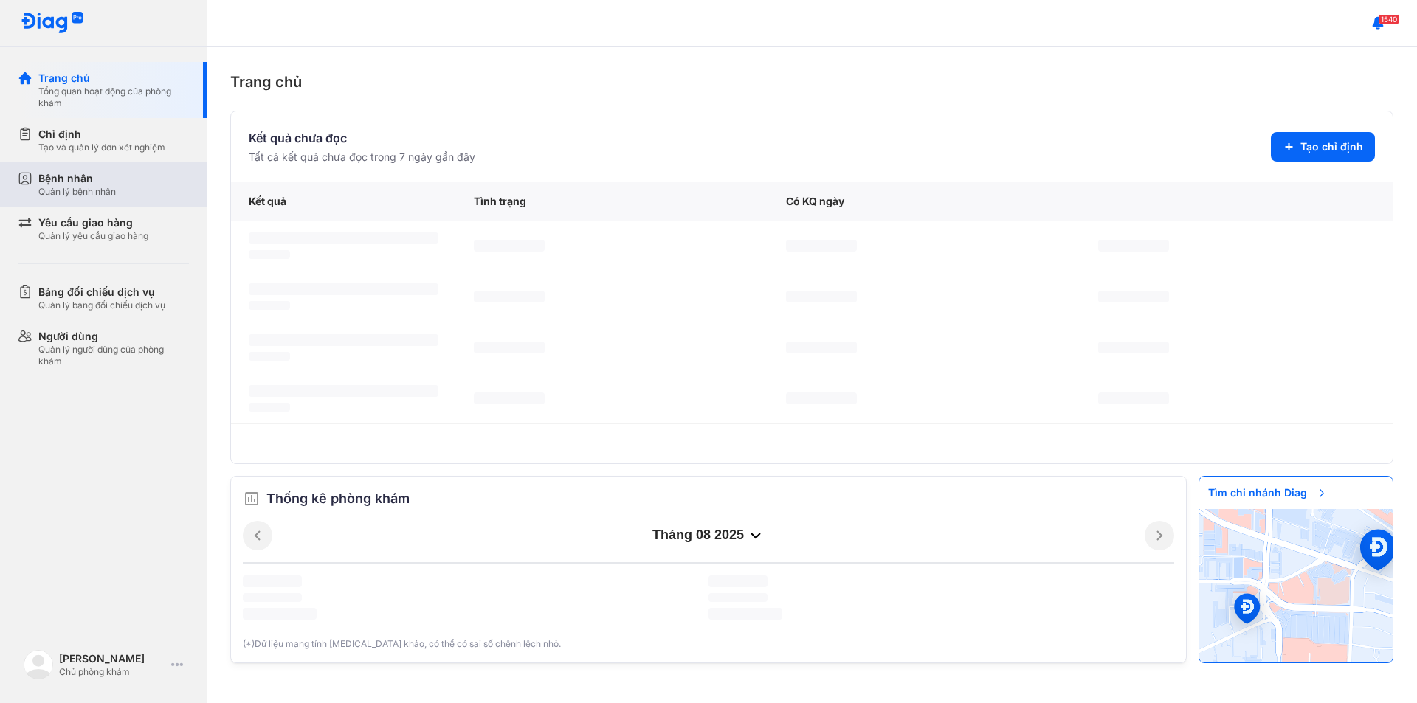
click at [77, 176] on div "Bệnh nhân" at bounding box center [76, 178] width 77 height 15
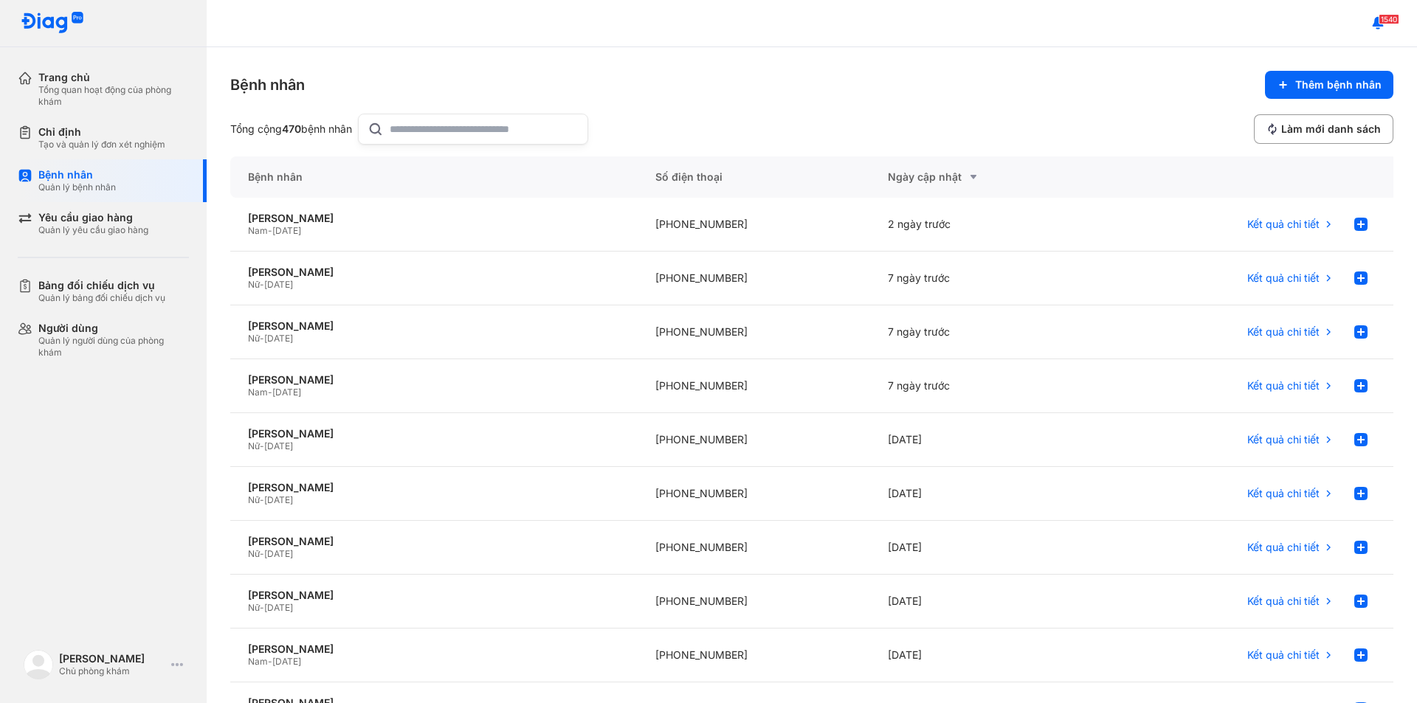
click at [444, 135] on input "text" at bounding box center [484, 129] width 189 height 30
type input "*"
type input "**********"
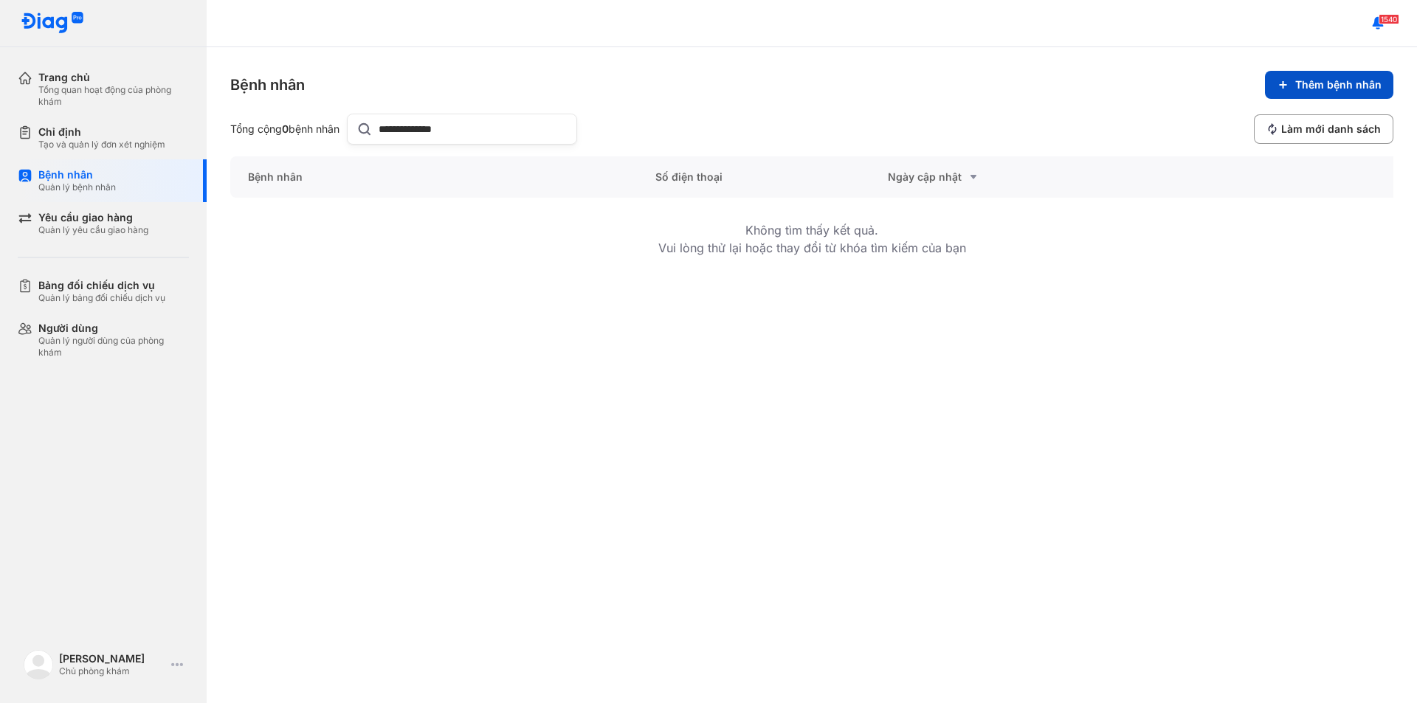
click at [1319, 83] on span "Thêm bệnh nhân" at bounding box center [1338, 84] width 86 height 13
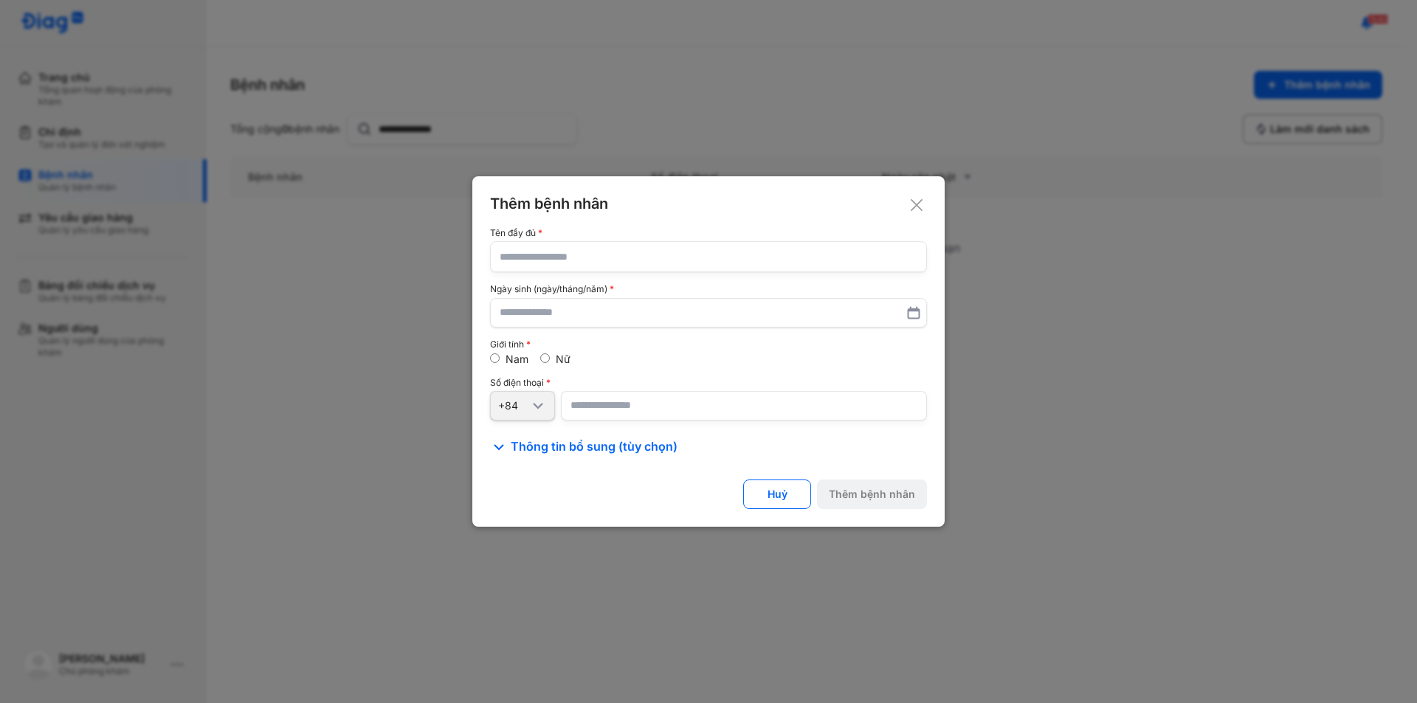
click at [542, 258] on input "text" at bounding box center [709, 257] width 418 height 30
type input "**********"
click at [504, 319] on input "text" at bounding box center [709, 313] width 418 height 27
type input "**********"
click at [556, 441] on span "Thông tin bổ sung (tùy chọn)" at bounding box center [594, 447] width 167 height 18
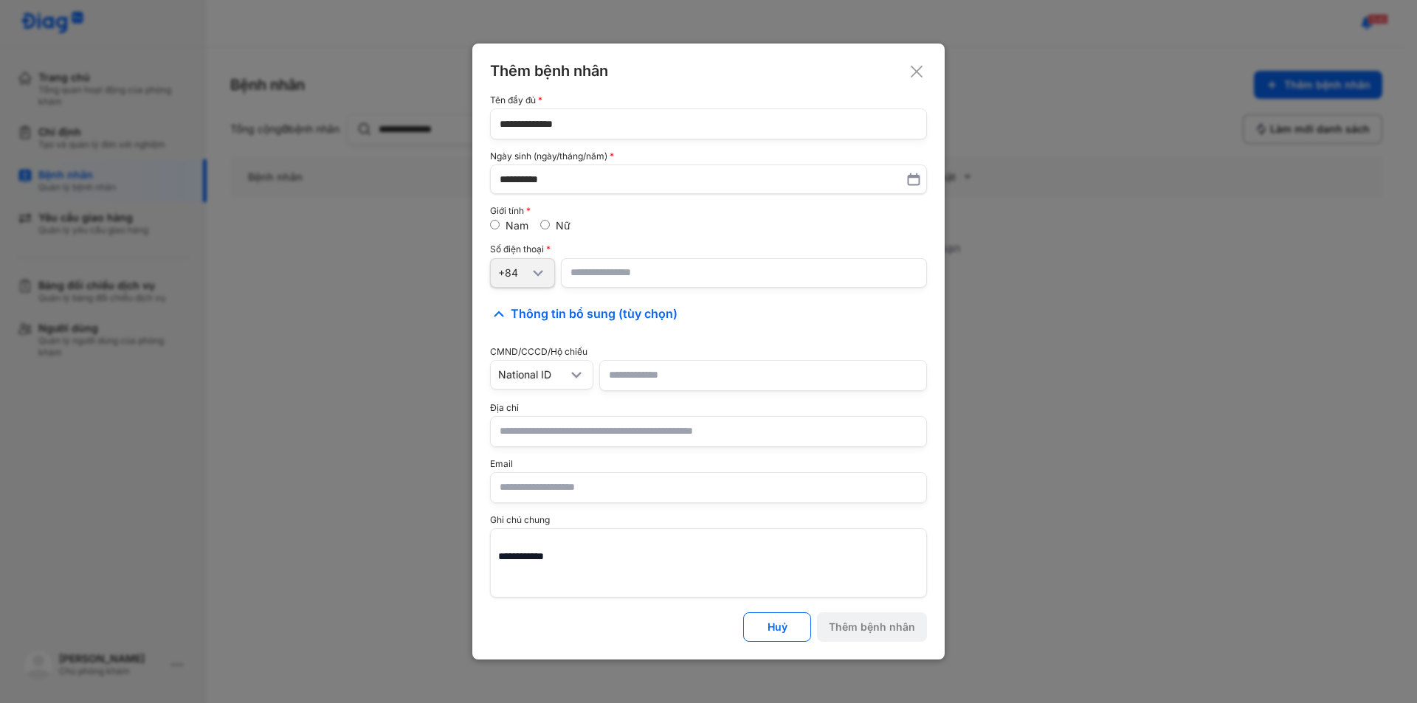
click at [546, 425] on input "text" at bounding box center [709, 432] width 418 height 30
type input "*"
type input "**********"
click at [593, 272] on input "number" at bounding box center [744, 273] width 366 height 30
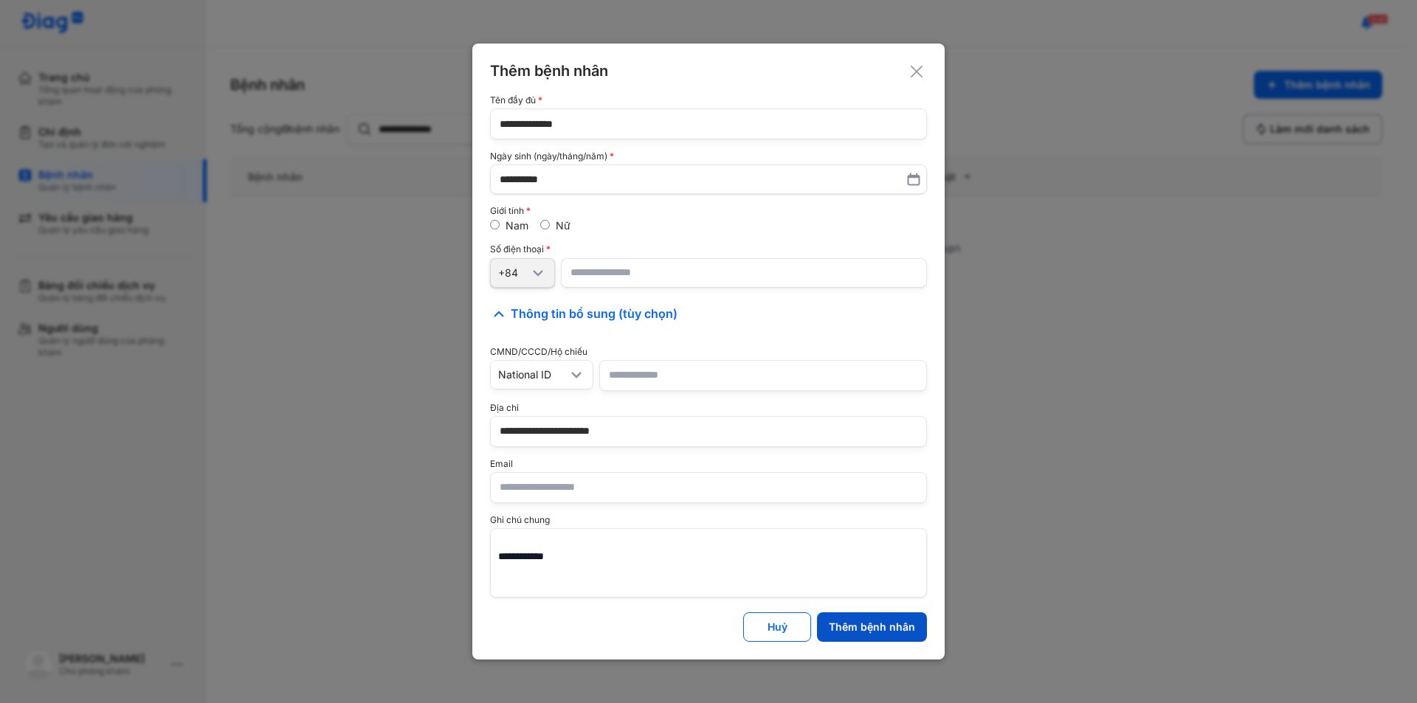
type input "**********"
click at [859, 639] on button "Thêm bệnh nhân" at bounding box center [872, 628] width 110 height 30
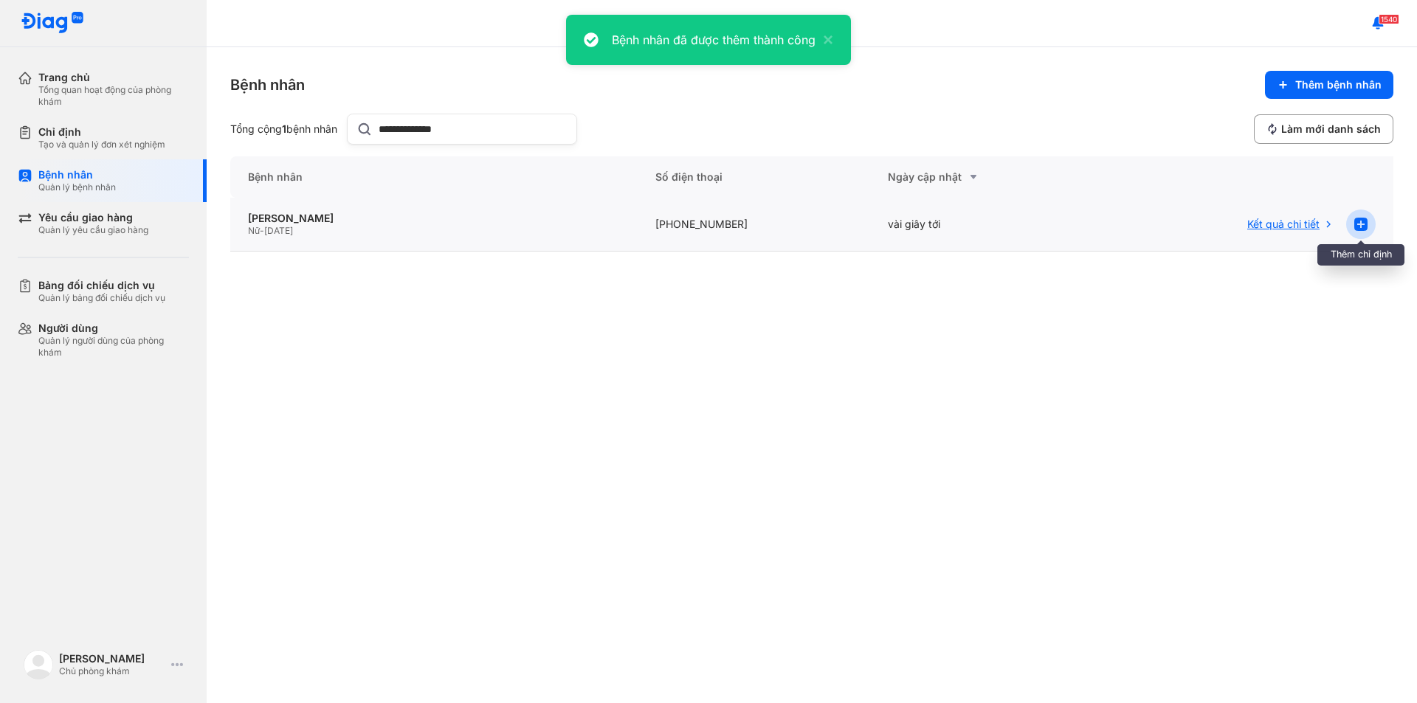
click at [1363, 224] on use at bounding box center [1360, 224] width 13 height 13
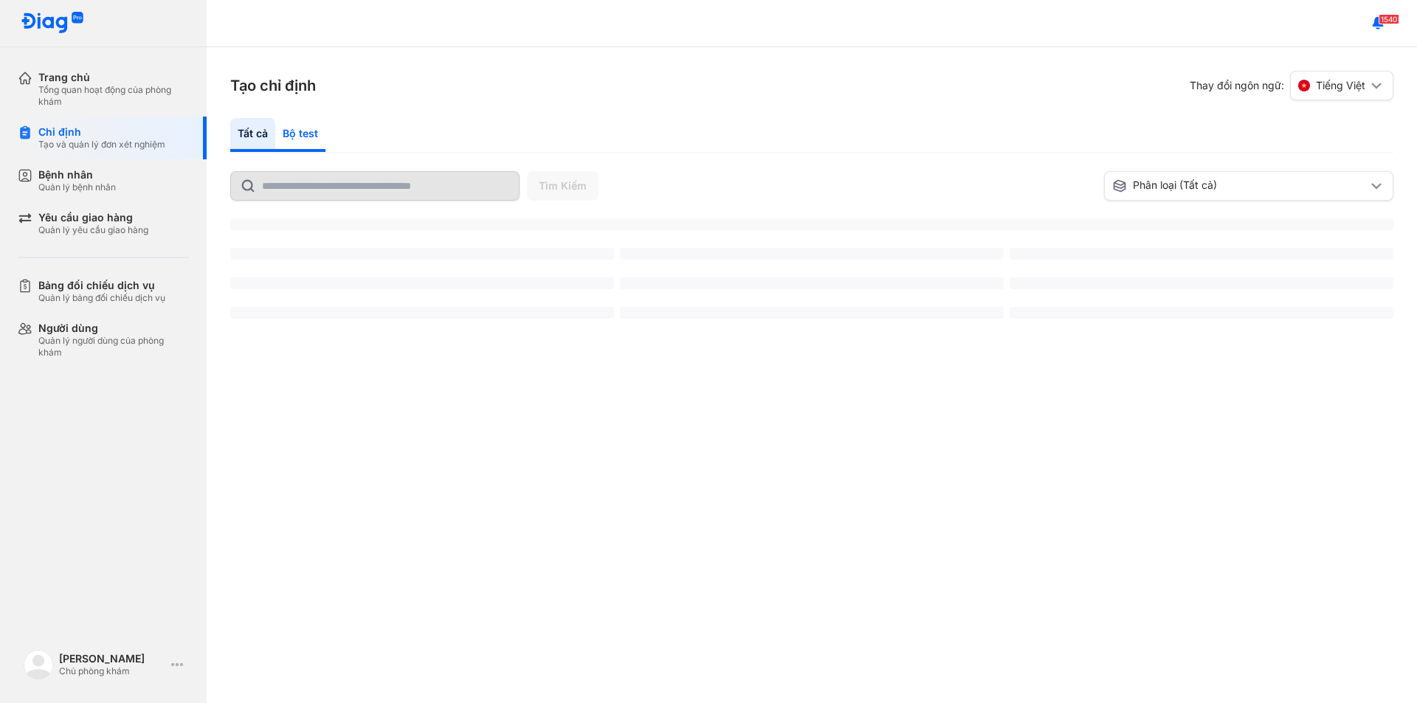
click at [297, 132] on div "Bộ test" at bounding box center [300, 135] width 50 height 34
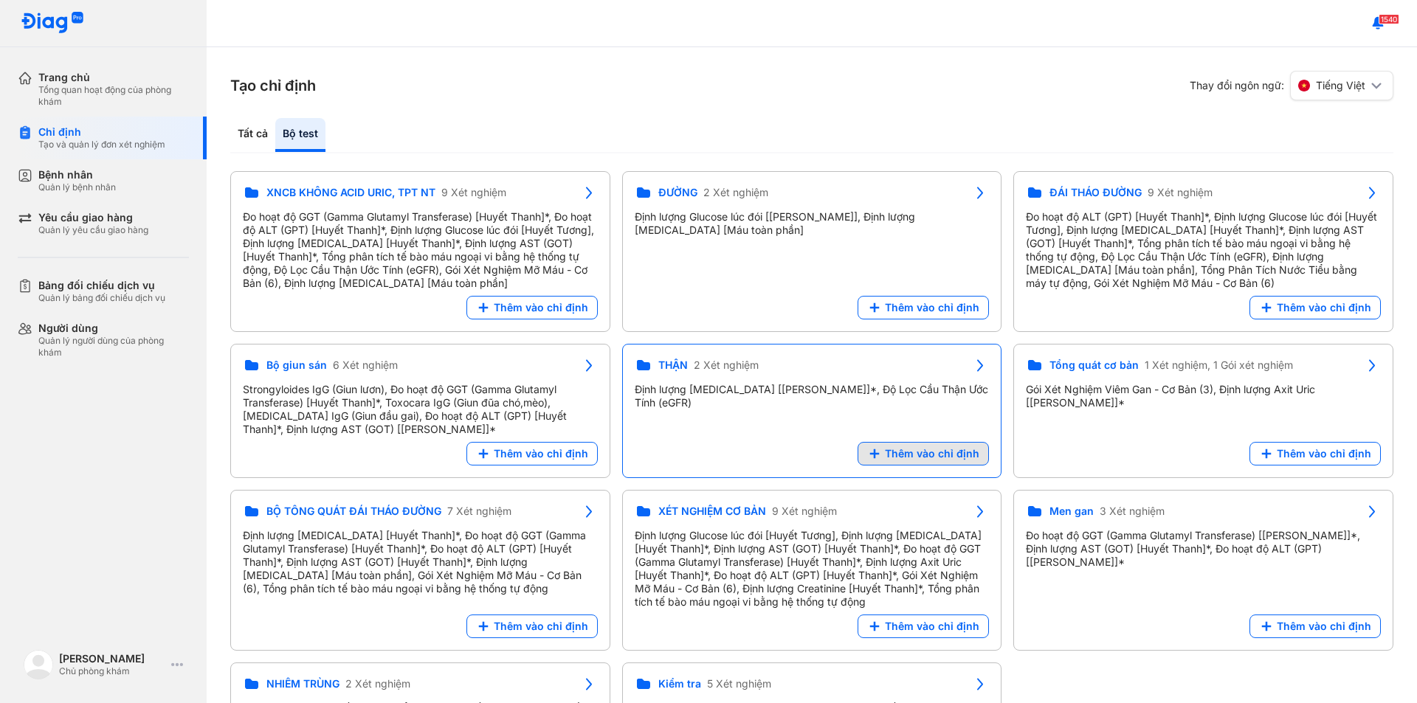
click at [933, 458] on span "Thêm vào chỉ định" at bounding box center [932, 453] width 94 height 13
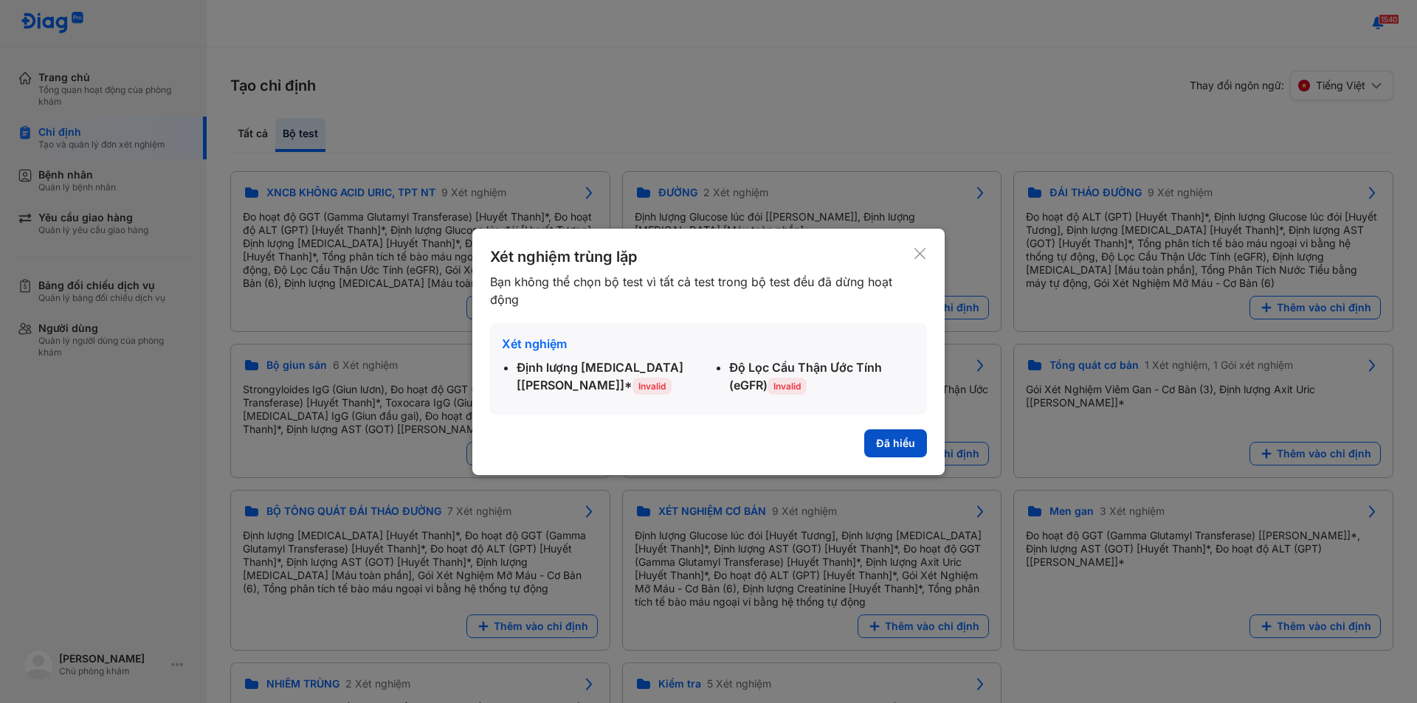
click at [895, 447] on button "Đã hiểu" at bounding box center [895, 444] width 63 height 28
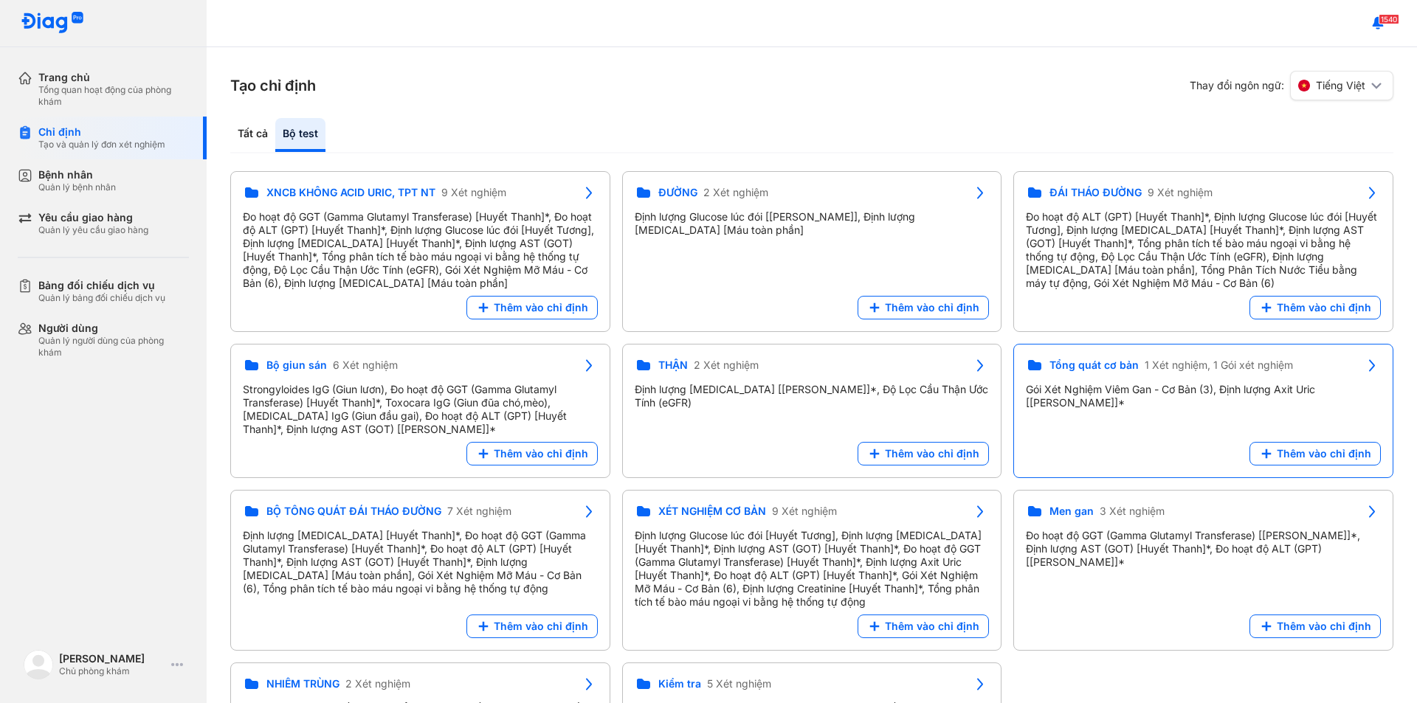
click at [1026, 410] on div "Gói Xét Nghiệm Viêm Gan - Cơ Bản (3), Định lượng Axit Uric [Huyết Thanh]*" at bounding box center [1203, 396] width 355 height 27
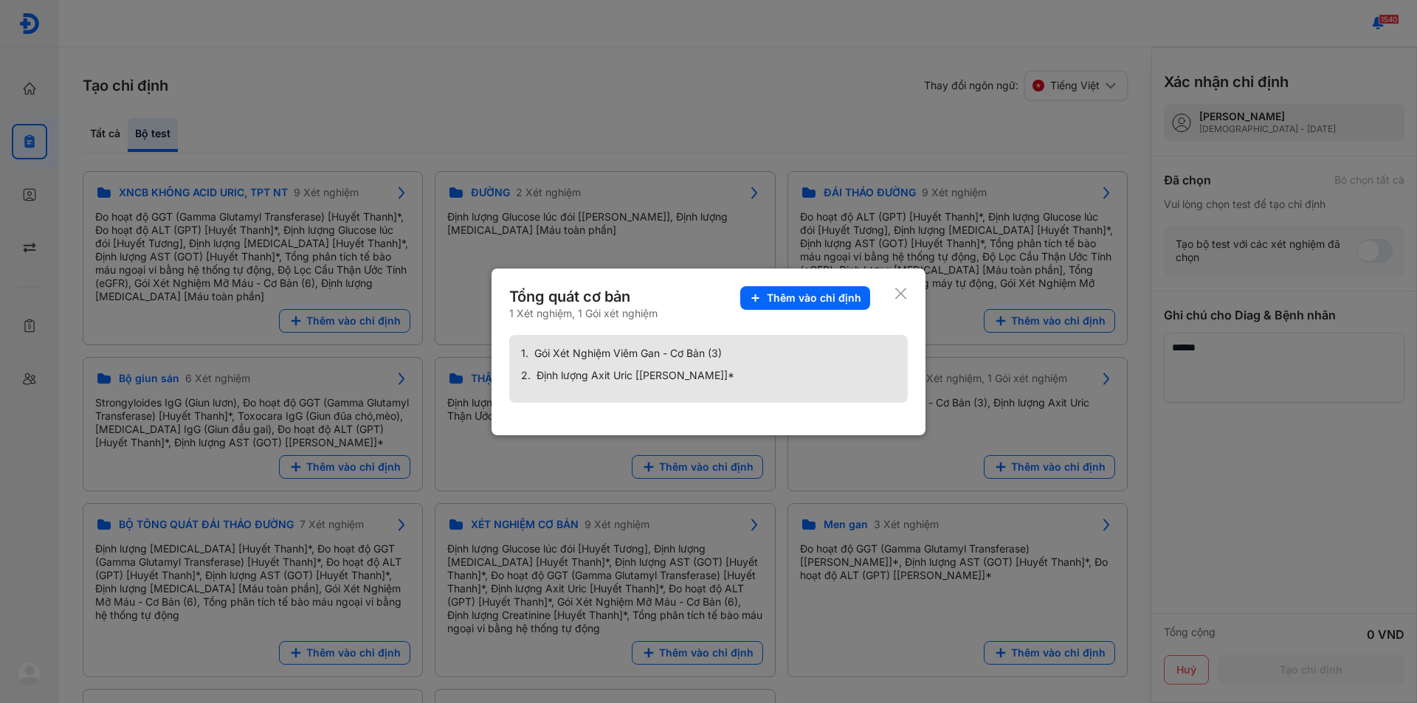
drag, startPoint x: 899, startPoint y: 285, endPoint x: 900, endPoint y: 293, distance: 8.3
click at [900, 289] on div "Tổng quát cơ bản 1 Xét nghiệm, 1 Gói xét nghiệm Thêm vào chỉ định 1. Gói Xét Ng…" at bounding box center [709, 352] width 434 height 167
click at [904, 293] on icon at bounding box center [901, 293] width 14 height 15
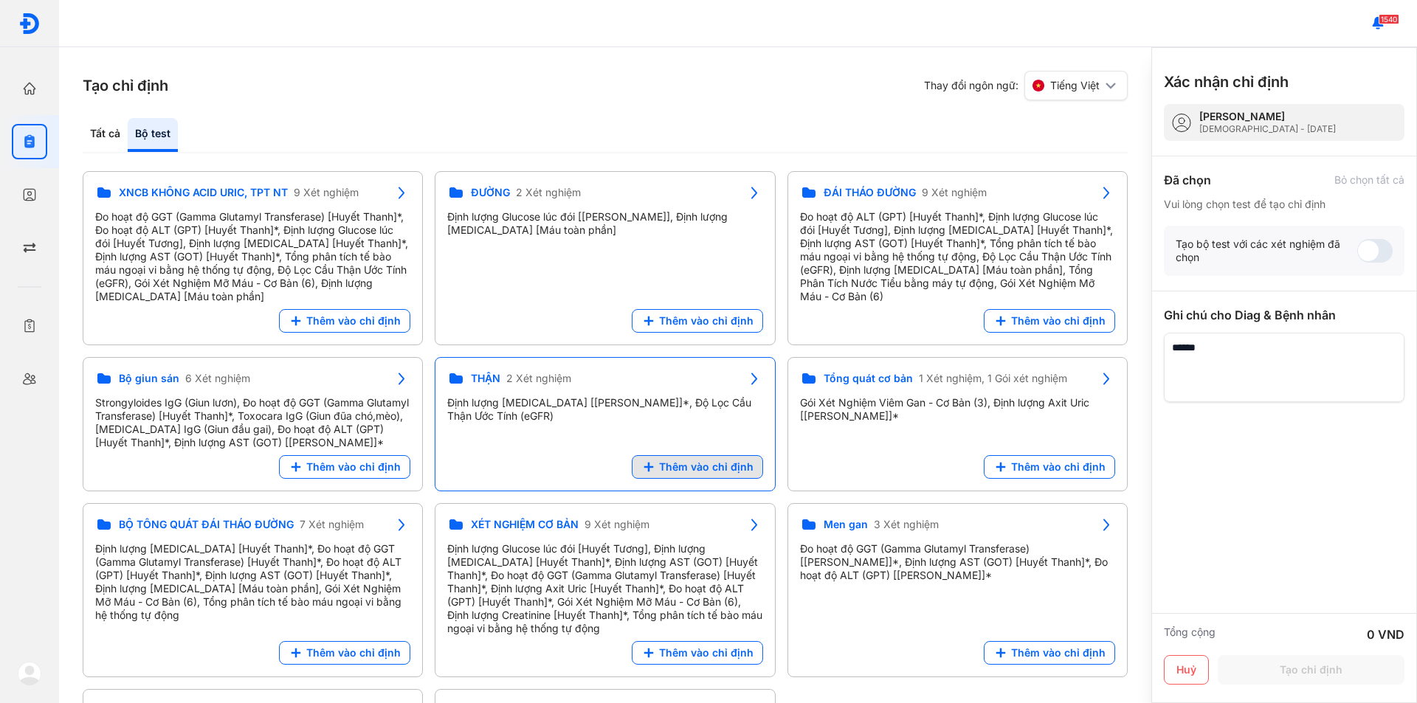
click at [683, 474] on span "Thêm vào chỉ định" at bounding box center [706, 467] width 94 height 13
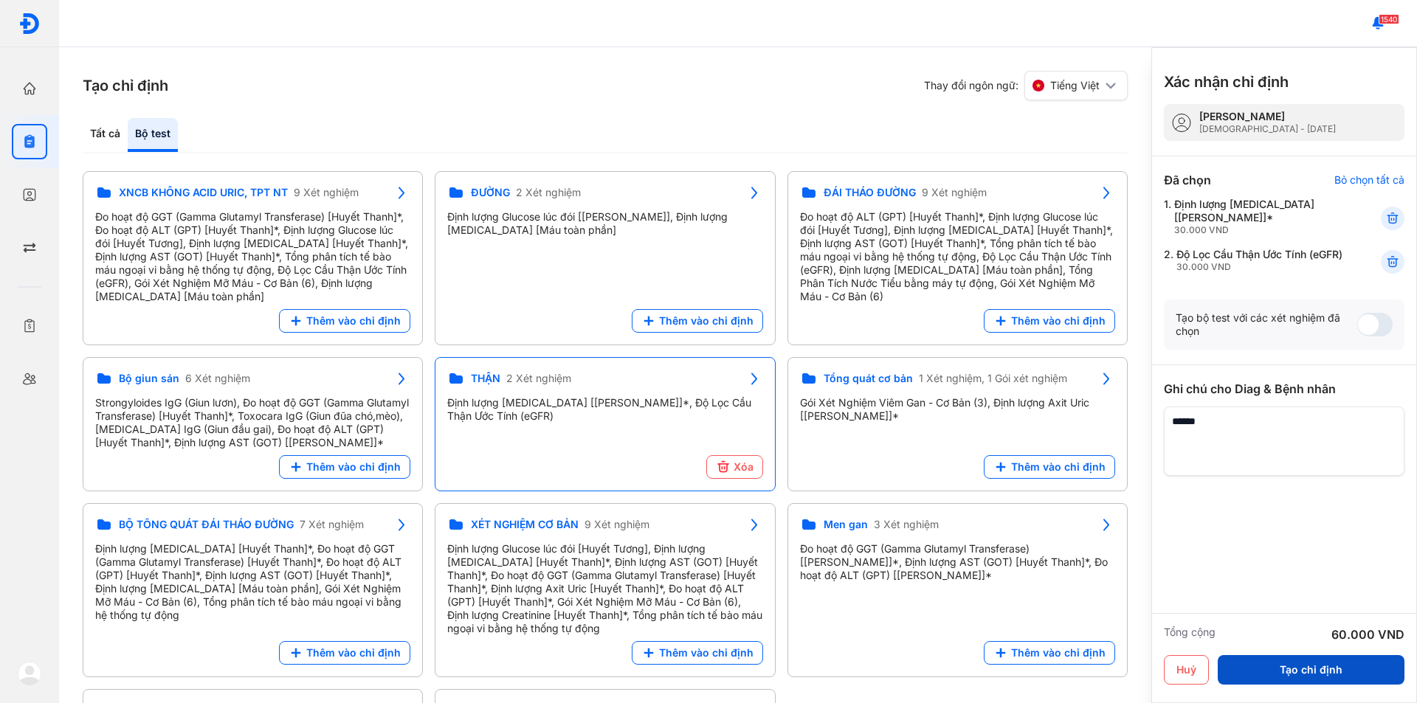
click at [1299, 677] on button "Tạo chỉ định" at bounding box center [1311, 670] width 187 height 30
